Goal: Check status

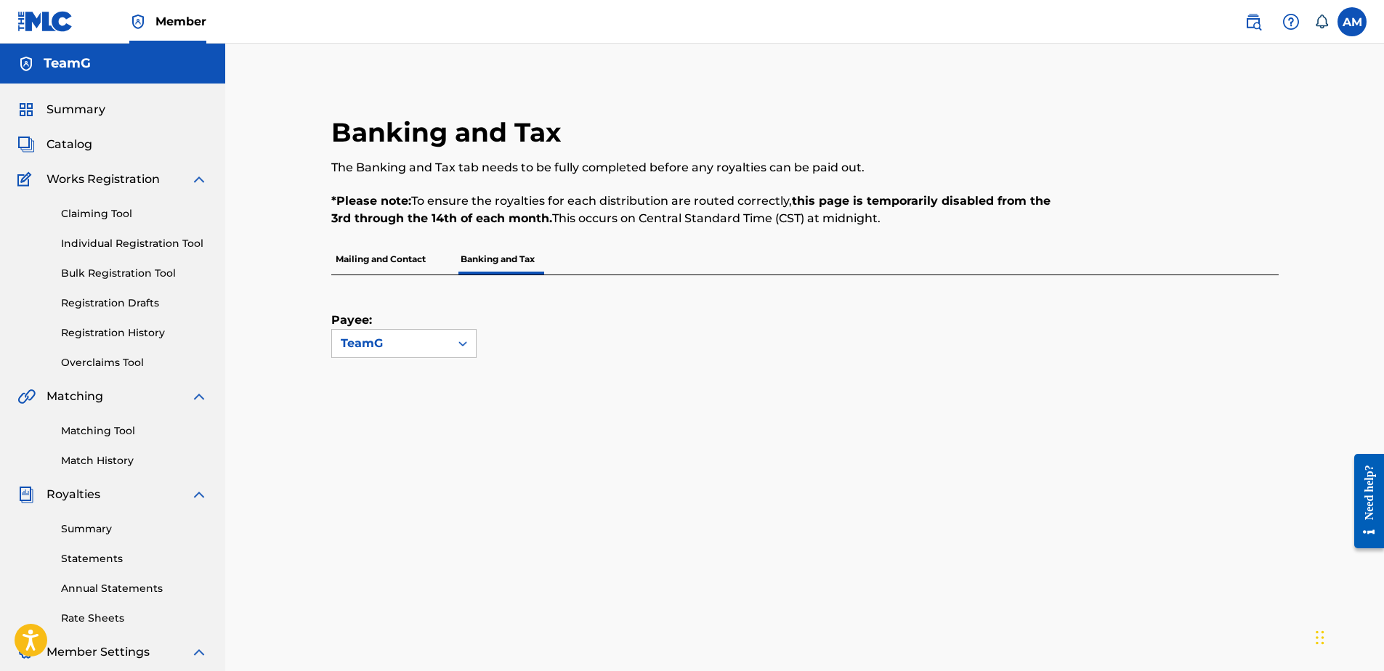
click at [408, 272] on p "Mailing and Contact" at bounding box center [380, 259] width 99 height 31
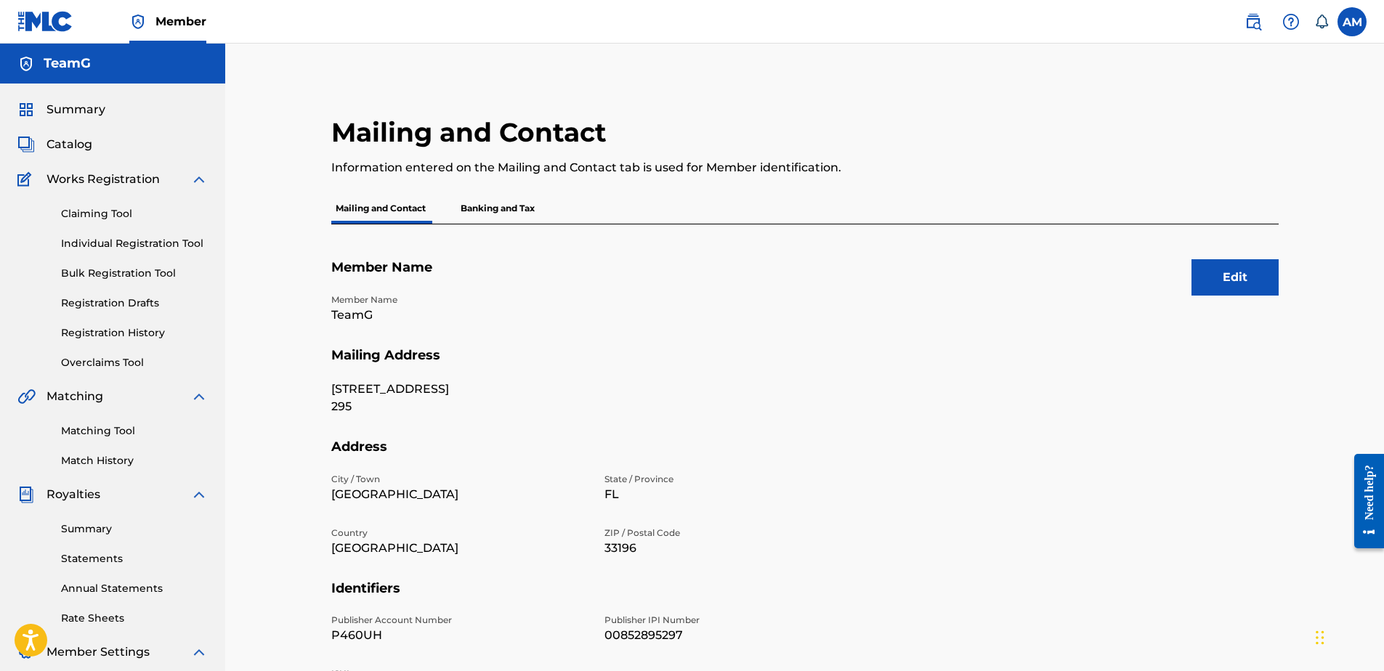
click at [496, 195] on p "Banking and Tax" at bounding box center [497, 208] width 83 height 31
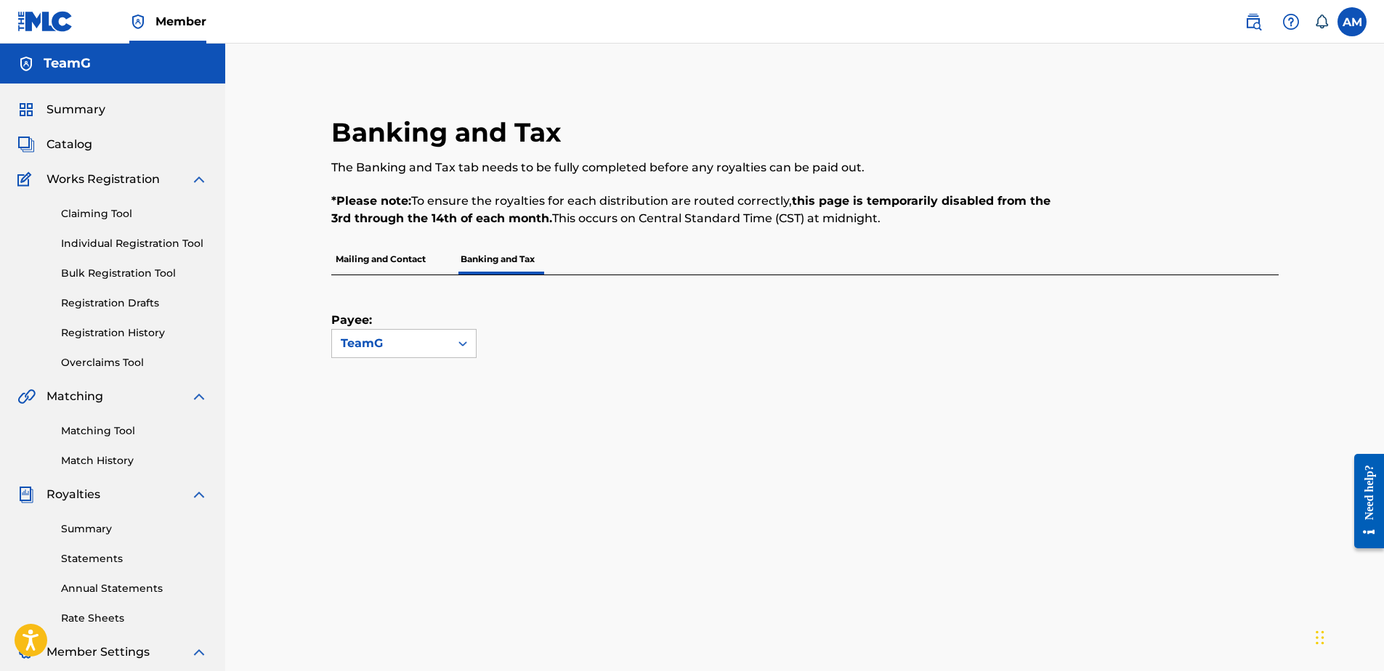
click at [89, 114] on span "Summary" at bounding box center [76, 109] width 59 height 17
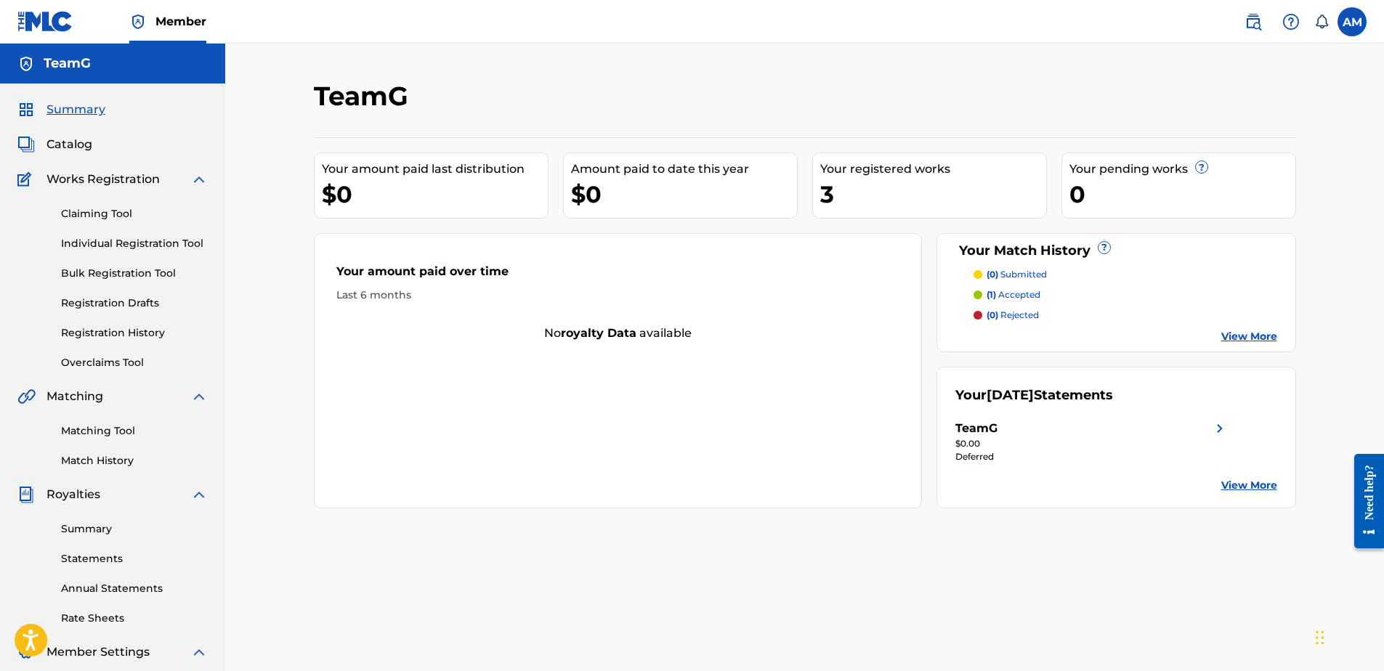
click at [877, 203] on div "3" at bounding box center [933, 194] width 226 height 33
click at [887, 180] on div "3" at bounding box center [933, 194] width 226 height 33
click at [1262, 328] on div "(0) submitted (1) accepted (0) rejected View More" at bounding box center [1117, 306] width 322 height 76
click at [1257, 332] on link "View More" at bounding box center [1250, 336] width 56 height 15
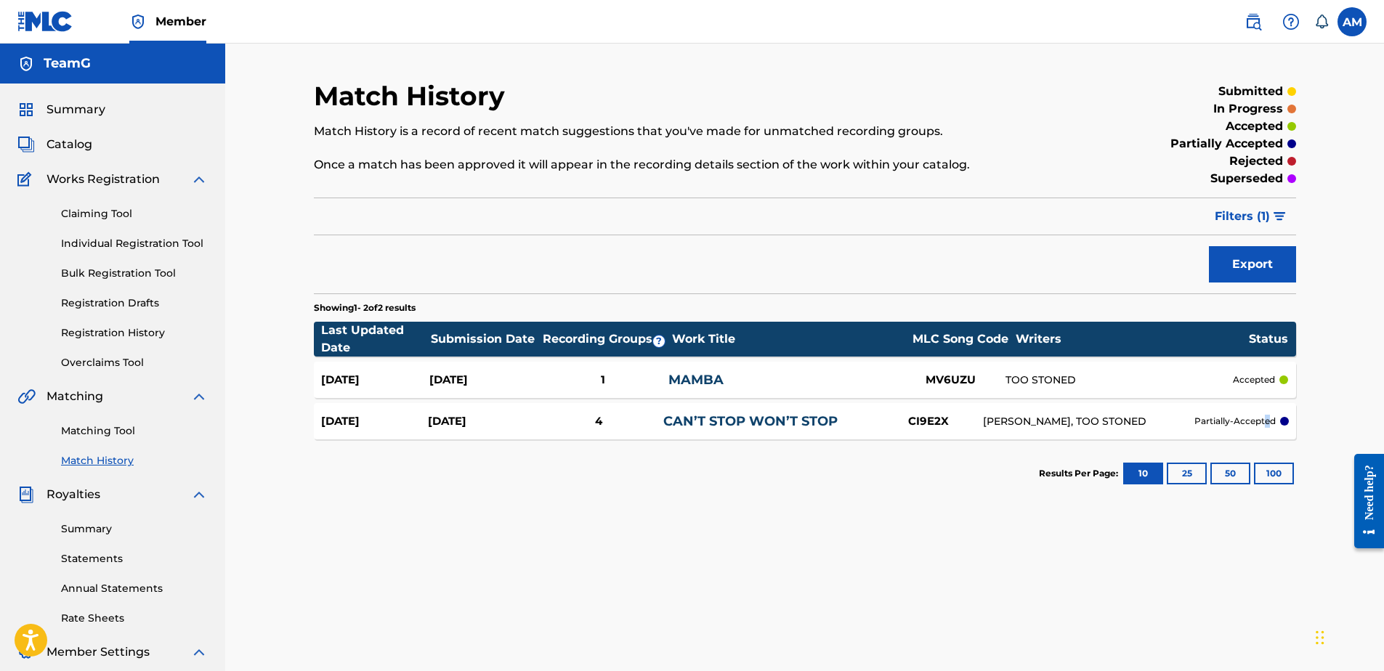
click at [1267, 421] on p "partially-accepted" at bounding box center [1235, 421] width 81 height 13
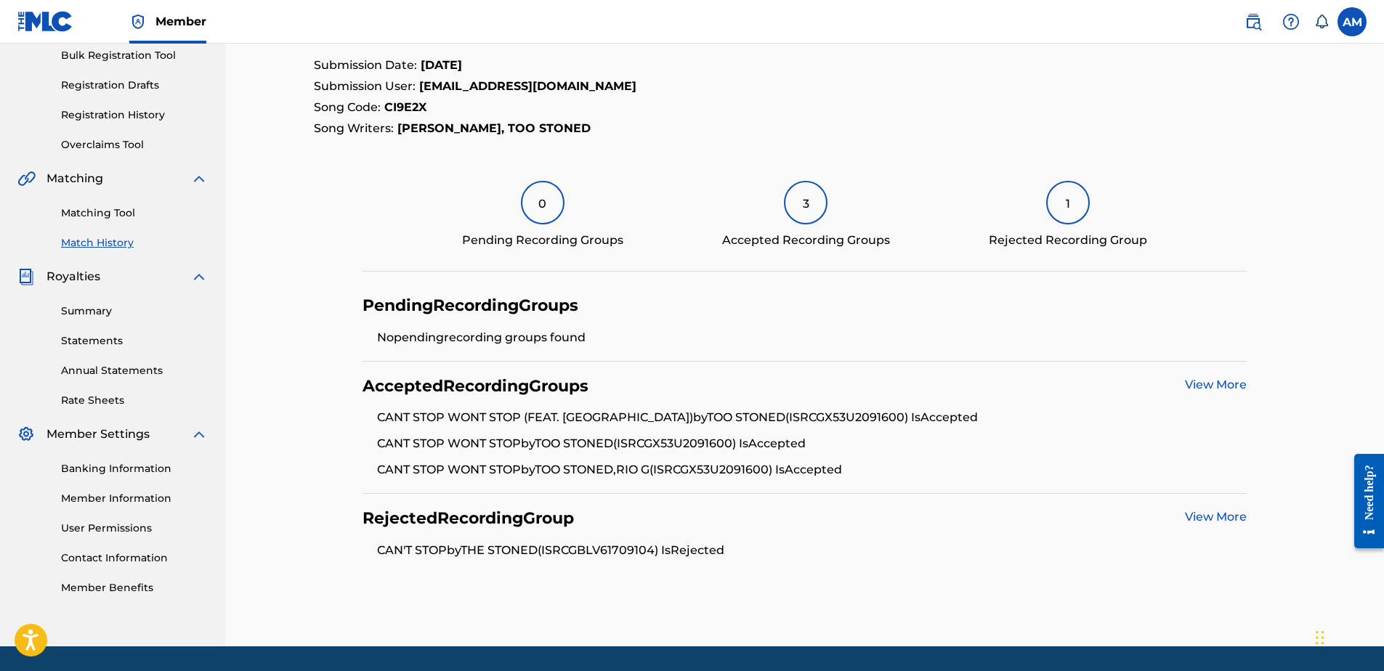
scroll to position [263, 0]
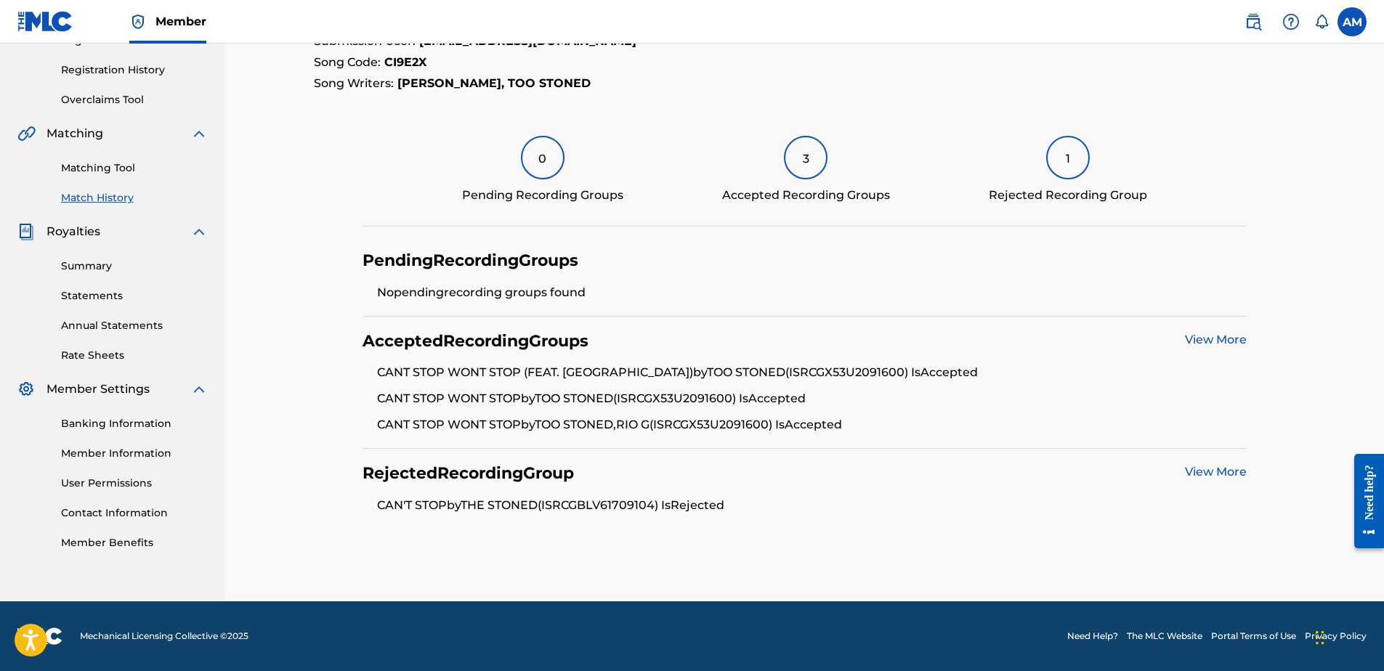
click at [945, 409] on li "CANT STOP WONT STOP by TOO STONED (ISRC GX53U2091600 ) Is Accepted" at bounding box center [812, 403] width 870 height 26
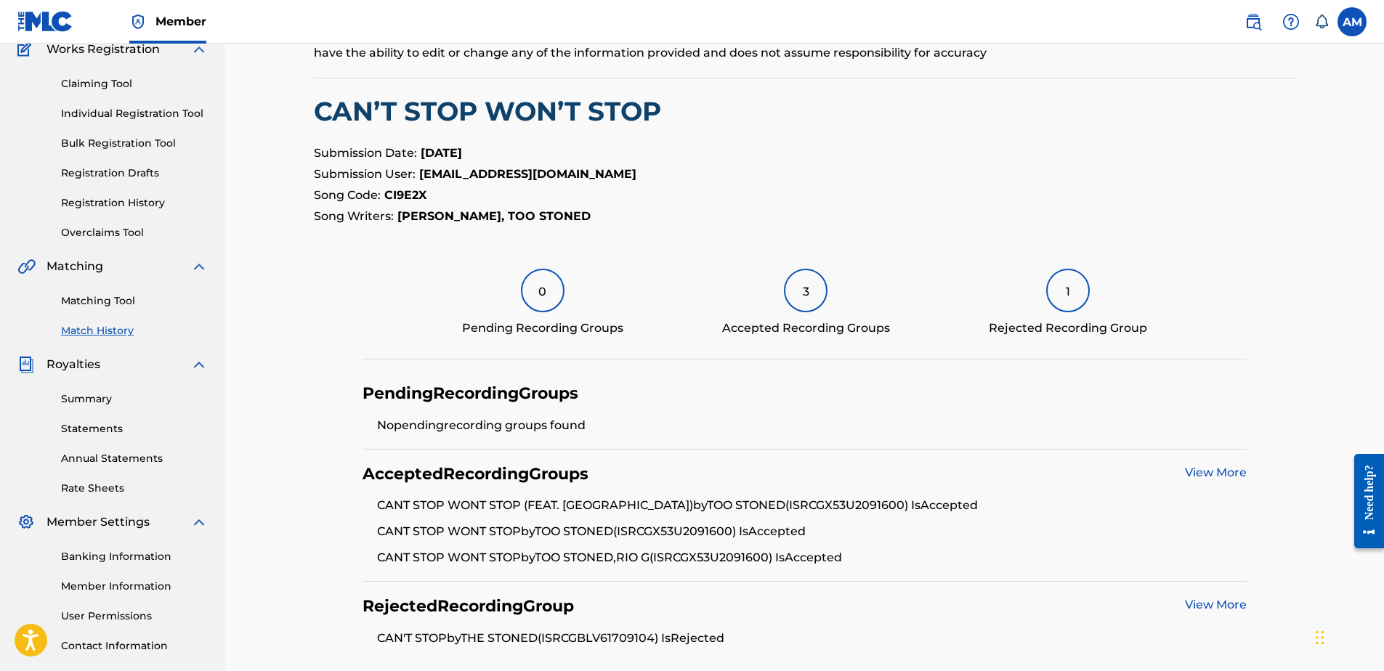
scroll to position [0, 0]
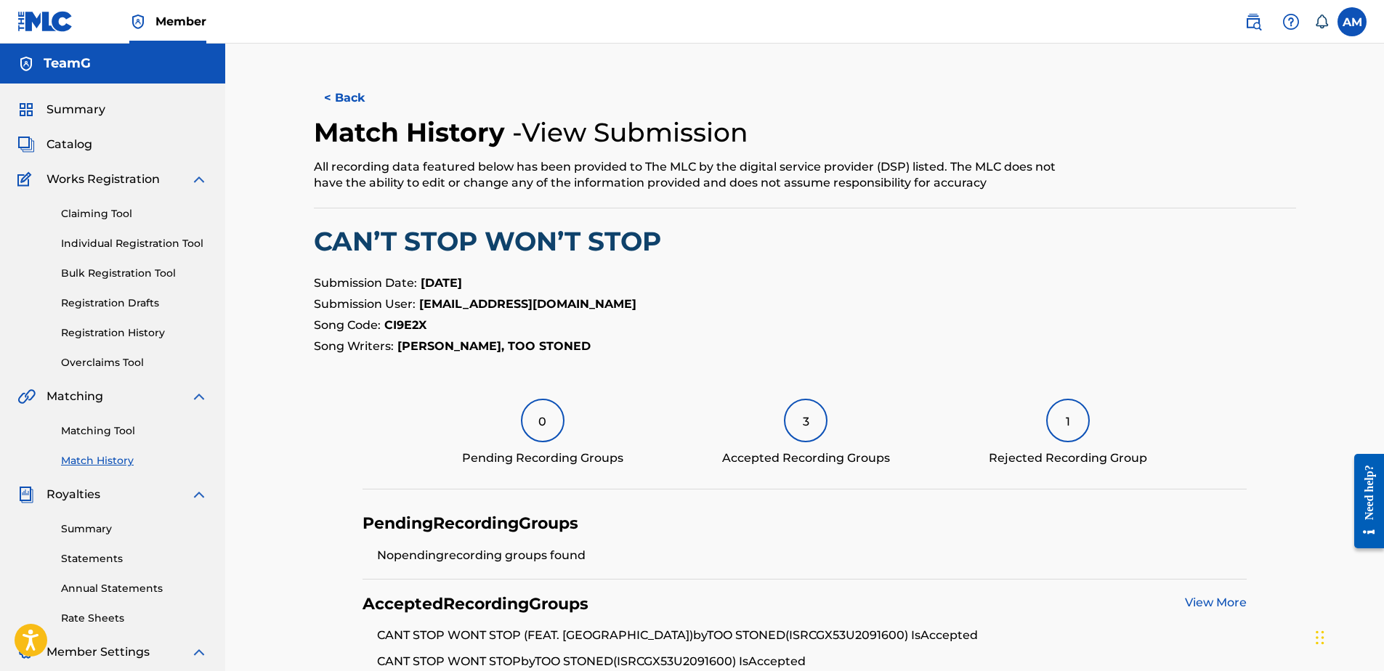
click at [81, 108] on span "Summary" at bounding box center [76, 109] width 59 height 17
